Goal: Navigation & Orientation: Find specific page/section

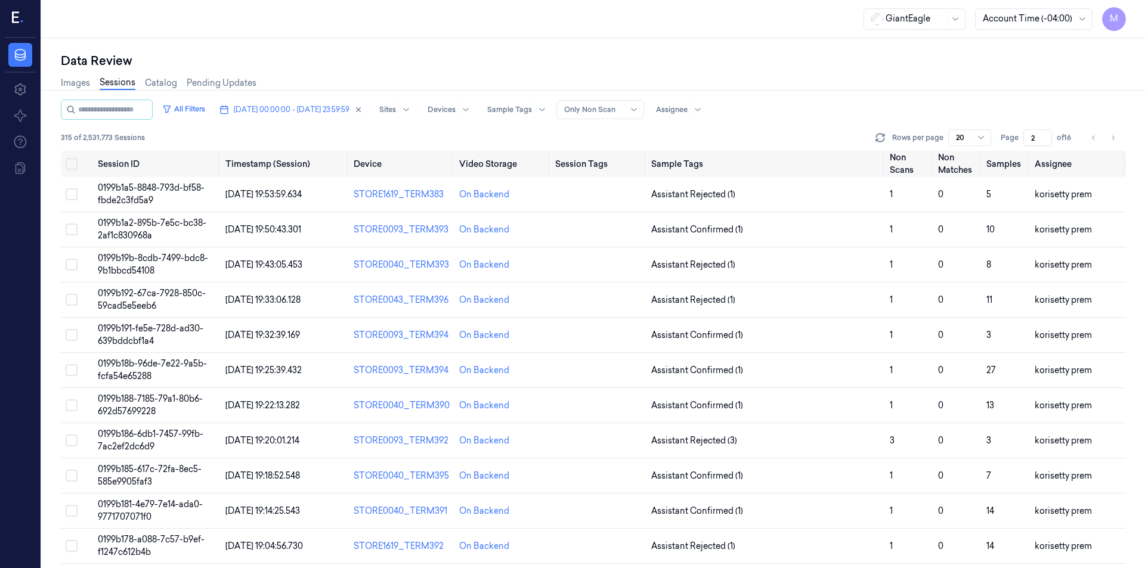
click at [1105, 136] on button "Go to next page" at bounding box center [1113, 137] width 17 height 17
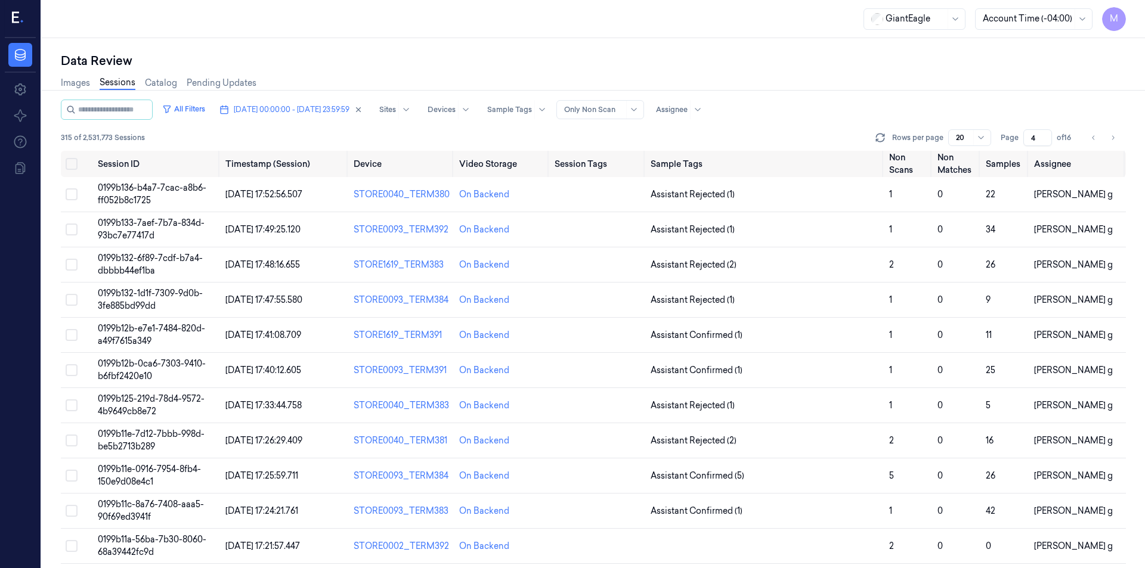
click at [1105, 136] on button "Go to next page" at bounding box center [1113, 137] width 17 height 17
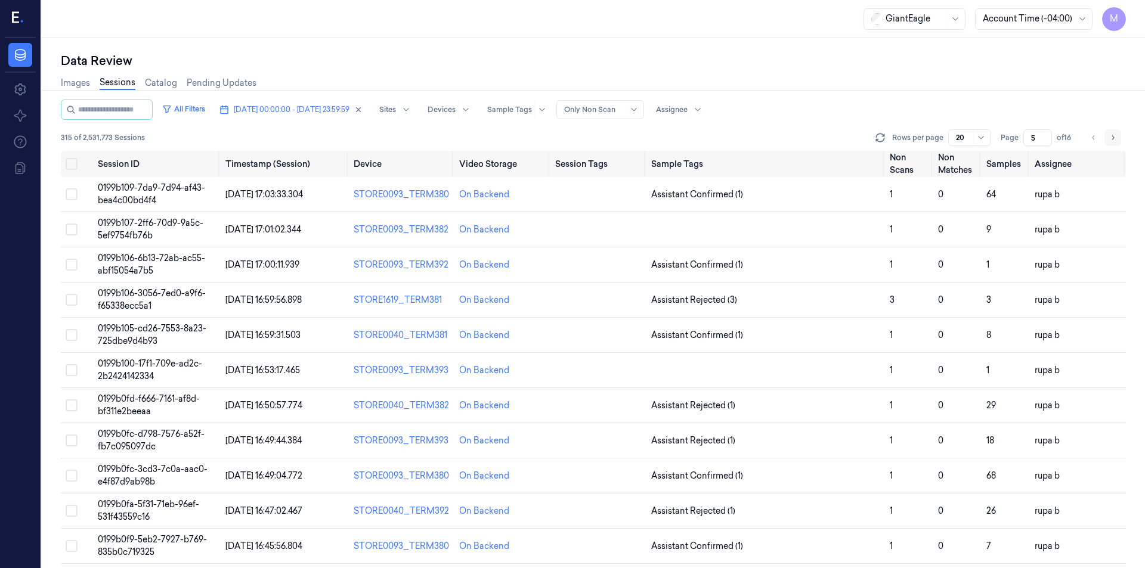
click at [1107, 135] on button "Go to next page" at bounding box center [1113, 137] width 17 height 17
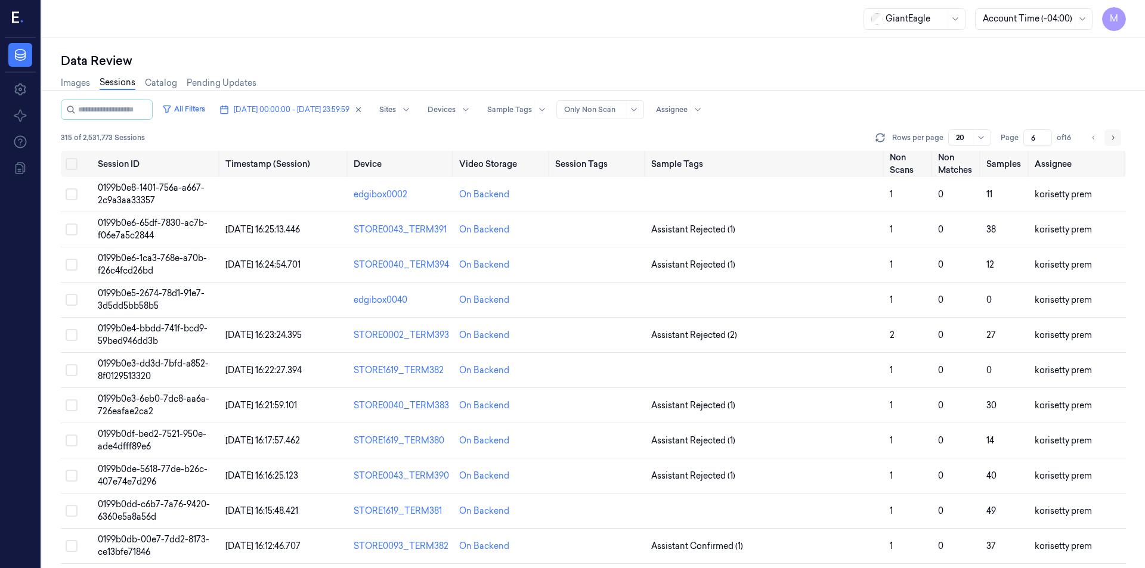
click at [1107, 135] on button "Go to next page" at bounding box center [1113, 137] width 17 height 17
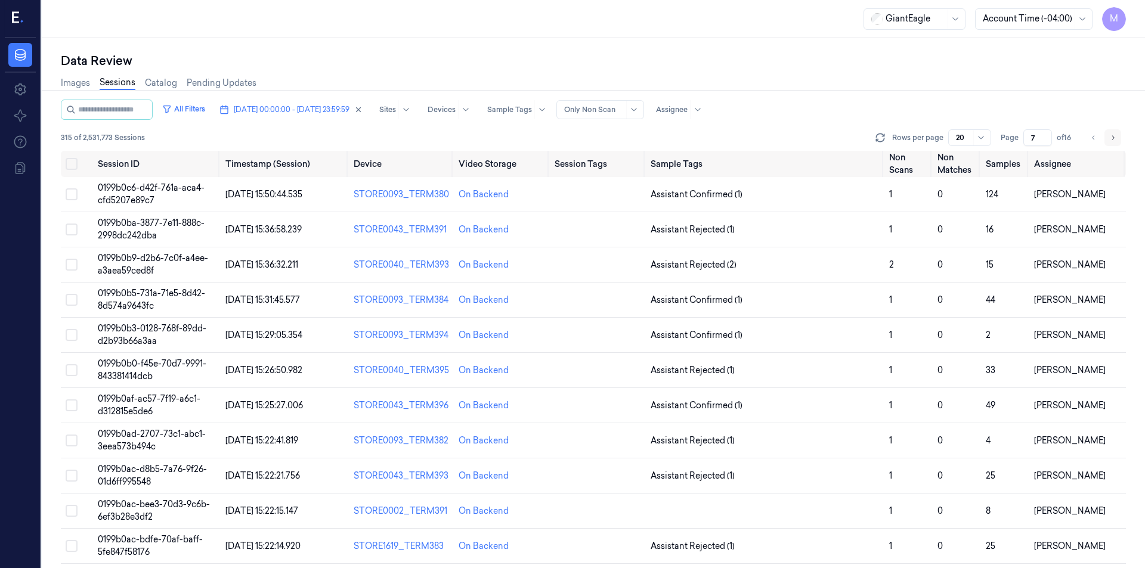
click at [1107, 135] on button "Go to next page" at bounding box center [1113, 137] width 17 height 17
click at [1108, 135] on button "Go to next page" at bounding box center [1113, 137] width 17 height 17
type input "9"
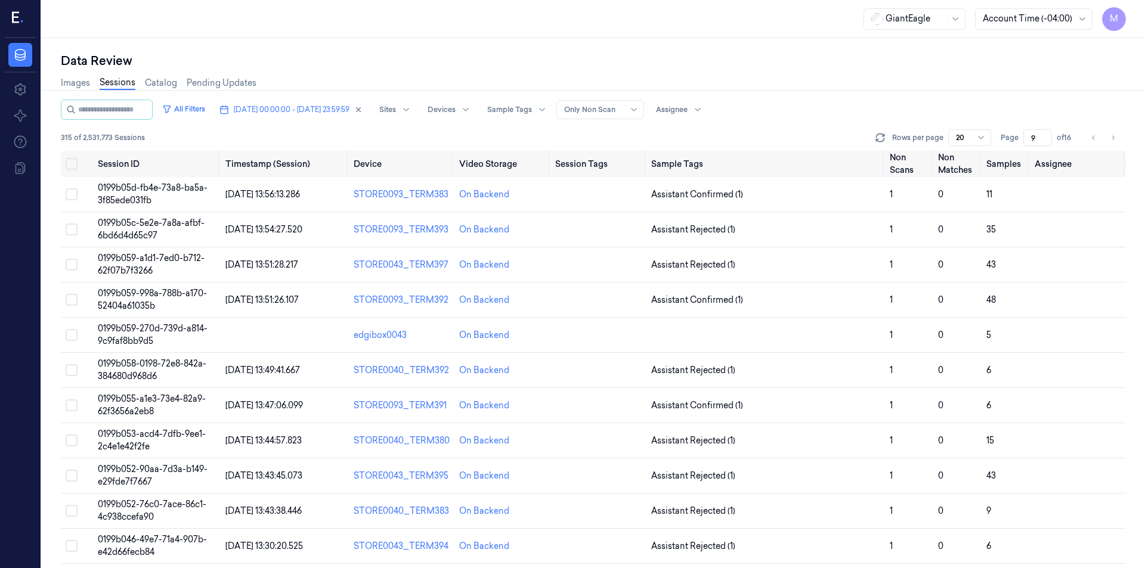
click at [1040, 84] on div "Images Sessions Catalog Pending Updates" at bounding box center [593, 84] width 1065 height 30
